Goal: Information Seeking & Learning: Learn about a topic

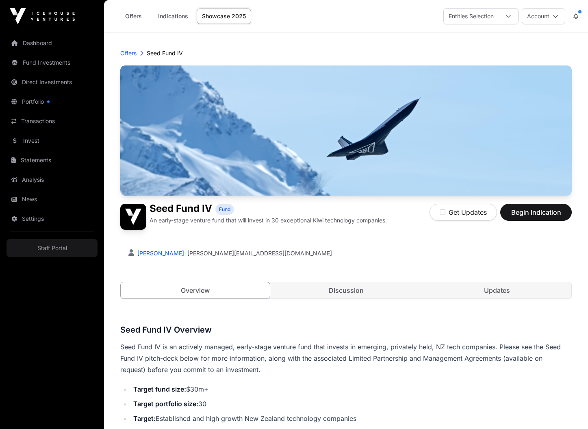
click at [130, 50] on p "Offers" at bounding box center [128, 53] width 16 height 8
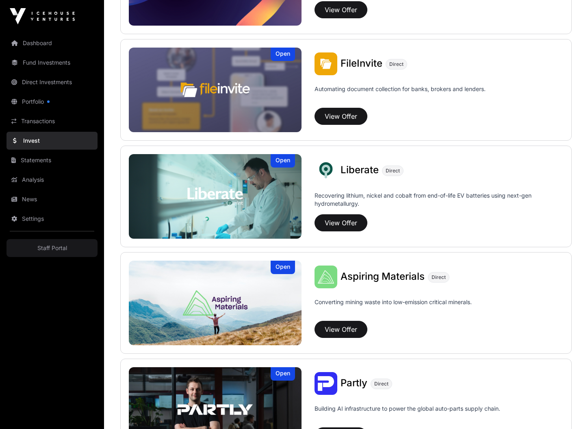
scroll to position [158, 0]
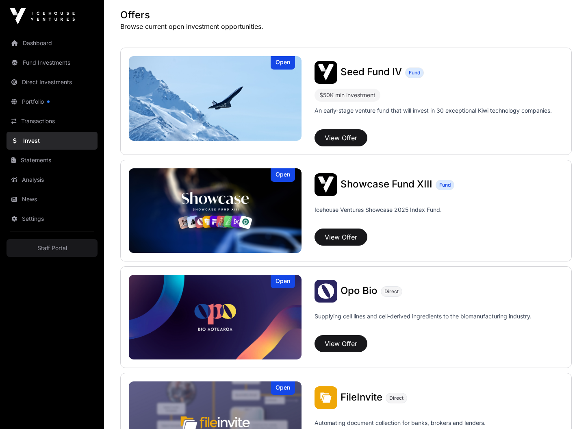
click at [336, 184] on img at bounding box center [326, 184] width 23 height 23
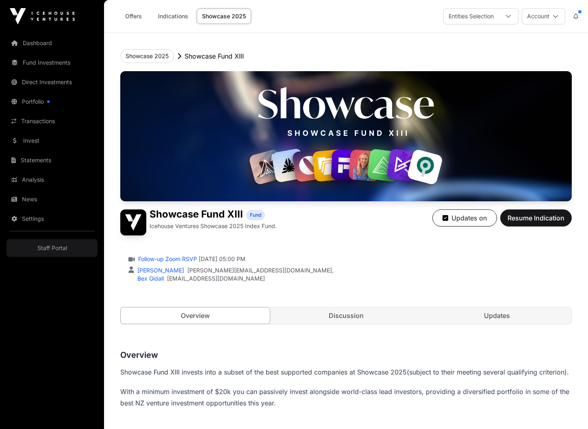
click at [43, 46] on link "Dashboard" at bounding box center [52, 43] width 91 height 18
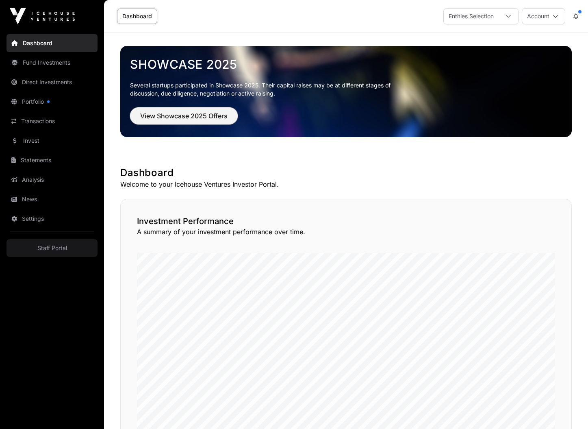
click at [186, 116] on span "View Showcase 2025 Offers" at bounding box center [183, 116] width 87 height 10
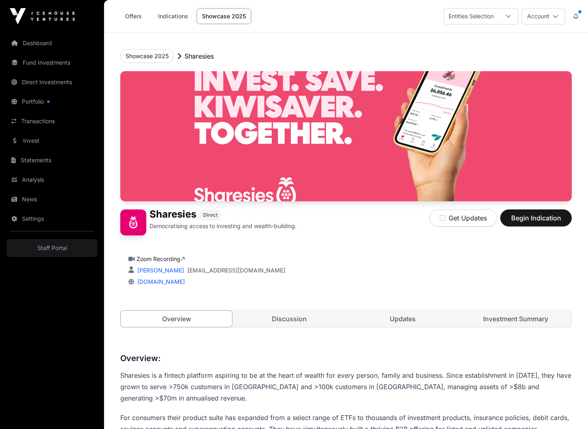
click at [174, 15] on link "Indications" at bounding box center [173, 16] width 41 height 15
click at [138, 16] on link "Offers" at bounding box center [133, 16] width 33 height 15
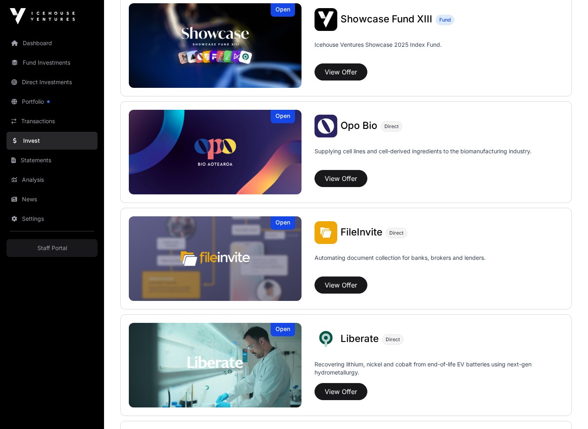
scroll to position [324, 0]
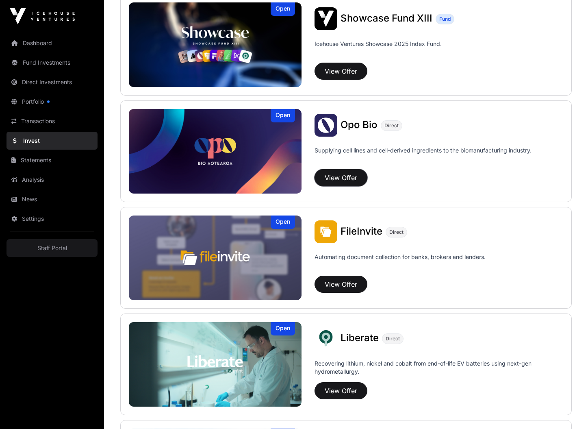
click at [351, 183] on button "View Offer" at bounding box center [341, 177] width 53 height 17
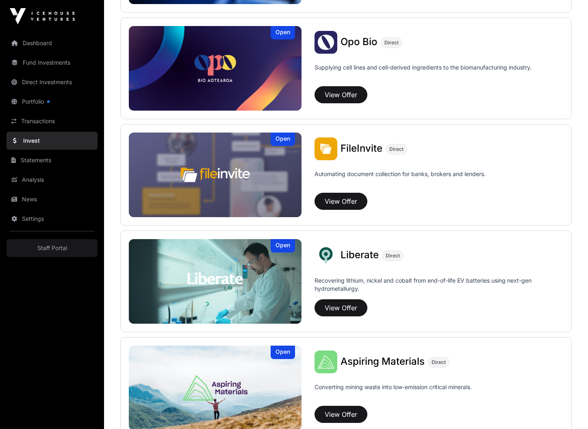
scroll to position [415, 0]
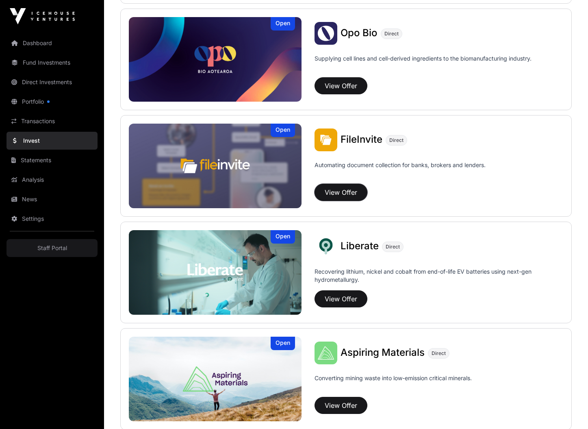
click at [339, 196] on button "View Offer" at bounding box center [341, 192] width 53 height 17
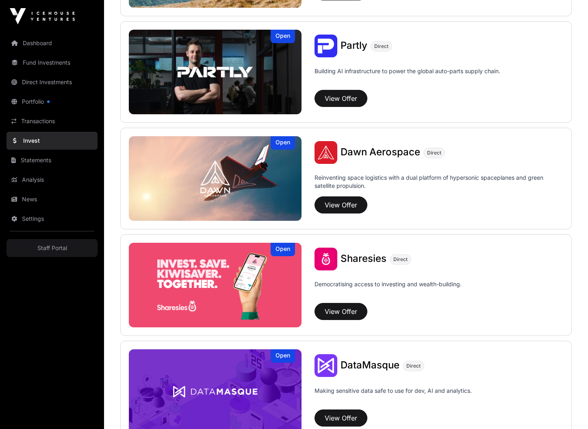
scroll to position [834, 0]
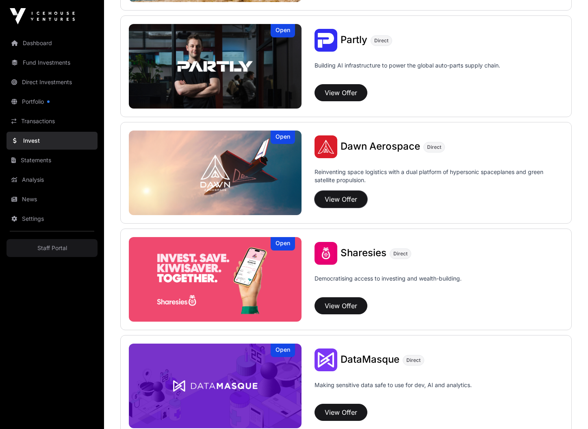
click at [329, 195] on button "View Offer" at bounding box center [341, 199] width 53 height 17
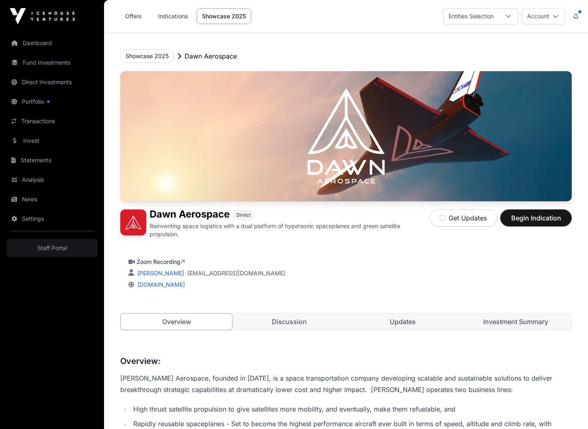
click at [167, 17] on link "Indications" at bounding box center [173, 16] width 41 height 15
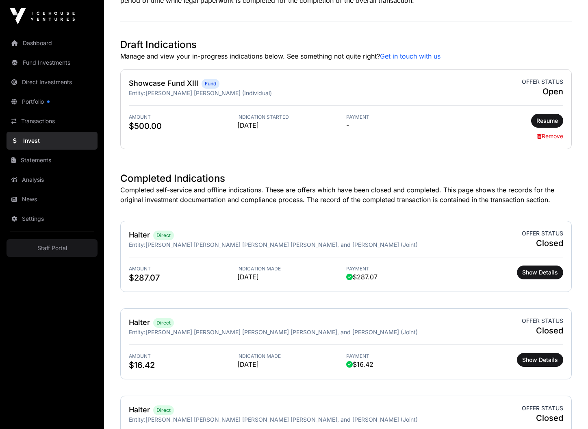
scroll to position [206, 0]
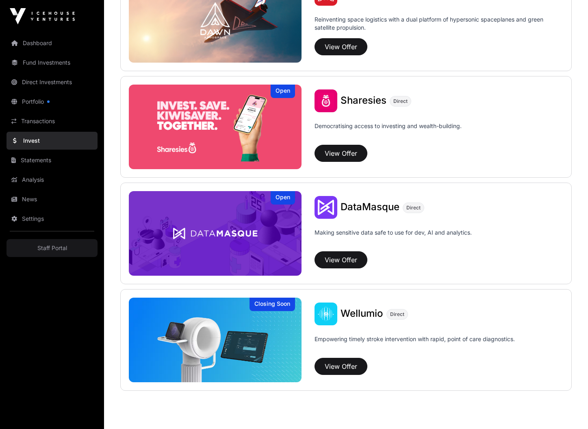
scroll to position [1000, 0]
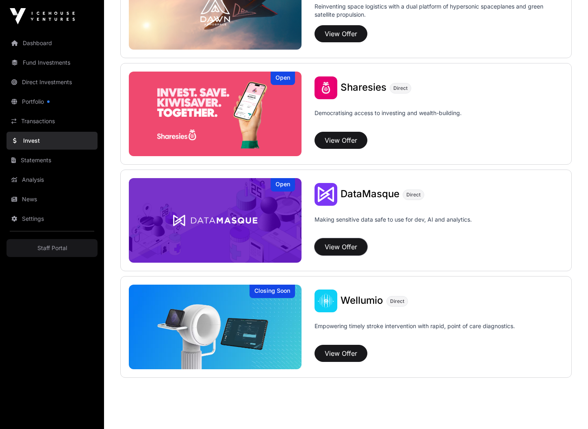
click at [348, 244] on button "View Offer" at bounding box center [341, 246] width 53 height 17
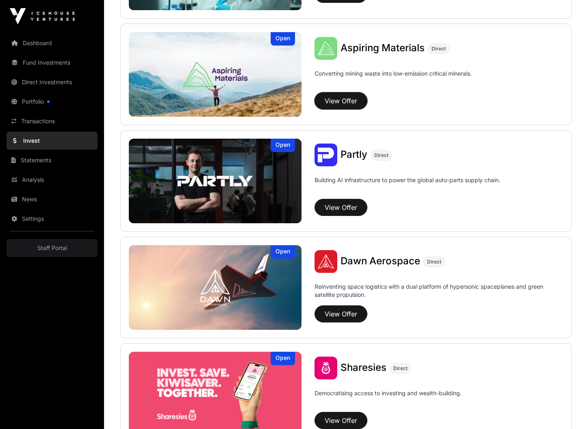
click at [339, 96] on button "View Offer" at bounding box center [341, 100] width 53 height 17
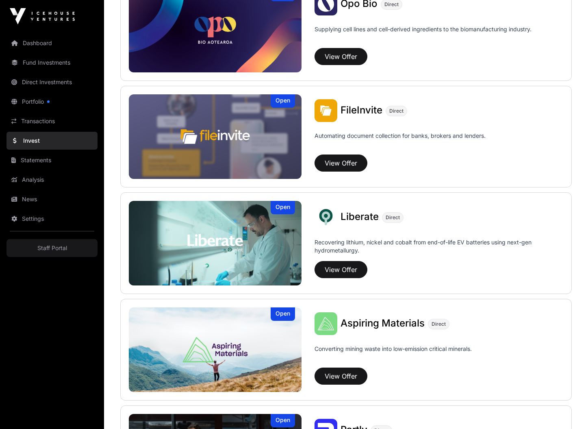
scroll to position [446, 0]
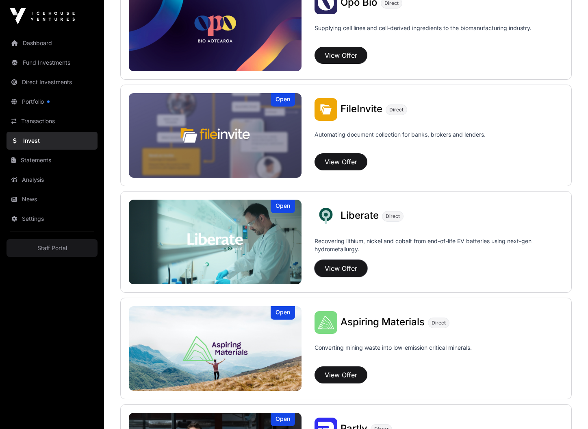
click at [343, 267] on button "View Offer" at bounding box center [341, 268] width 53 height 17
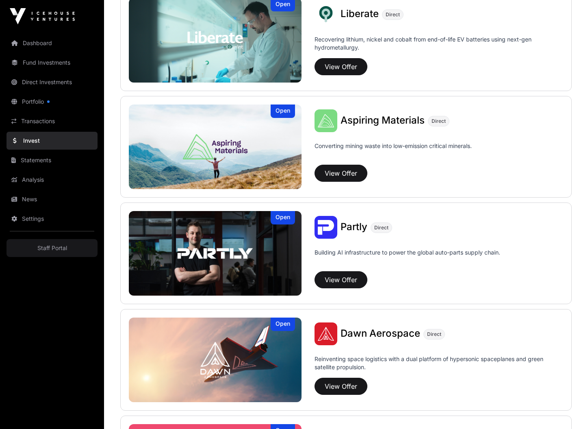
scroll to position [789, 0]
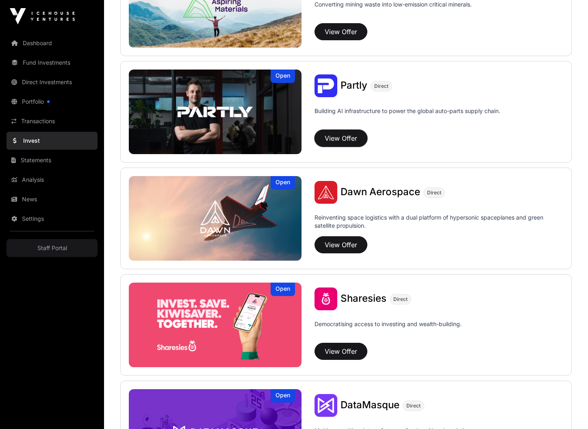
click at [343, 136] on button "View Offer" at bounding box center [341, 138] width 53 height 17
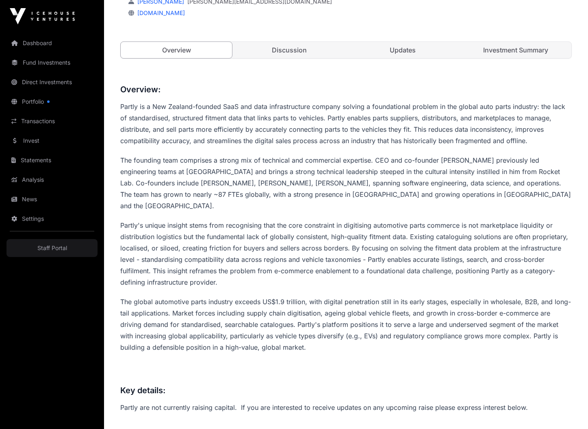
scroll to position [156, 0]
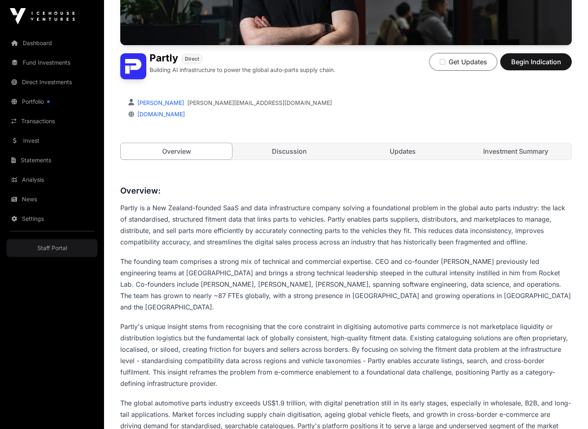
click at [450, 55] on button "Get Updates" at bounding box center [463, 61] width 67 height 17
click at [449, 60] on button "Updates on" at bounding box center [464, 61] width 65 height 17
